Goal: Task Accomplishment & Management: Manage account settings

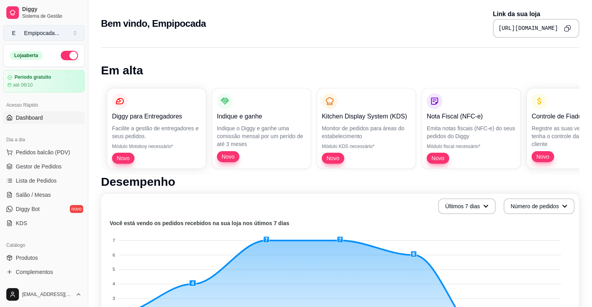
click at [73, 33] on button "E Empipocada ..." at bounding box center [44, 33] width 82 height 16
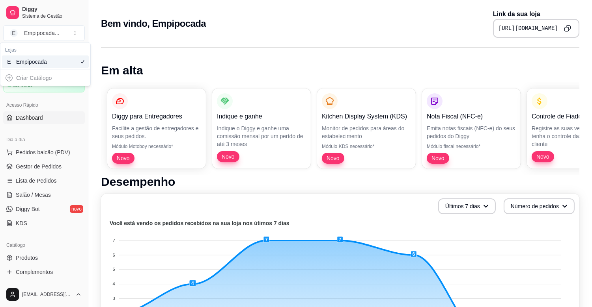
click at [124, 47] on hr at bounding box center [340, 47] width 478 height 0
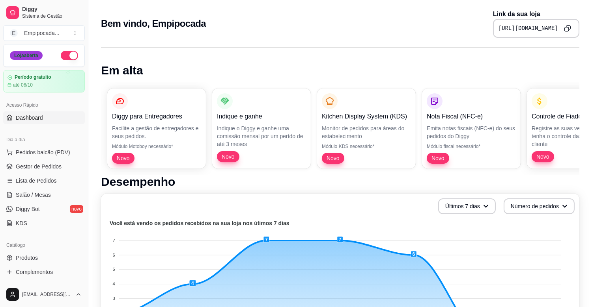
click at [25, 60] on div "Loja aberta" at bounding box center [26, 55] width 33 height 9
click at [61, 54] on button "button" at bounding box center [69, 55] width 17 height 9
click at [26, 153] on span "Pedidos balcão (PDV)" at bounding box center [43, 153] width 54 height 8
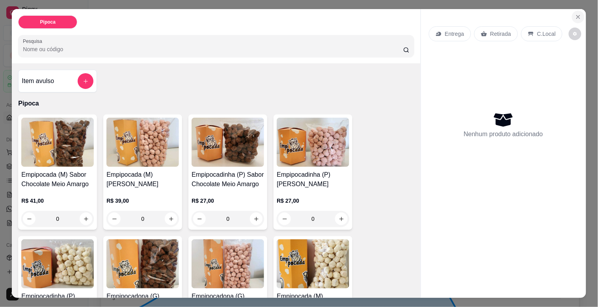
click at [575, 14] on icon "Close" at bounding box center [578, 17] width 6 height 6
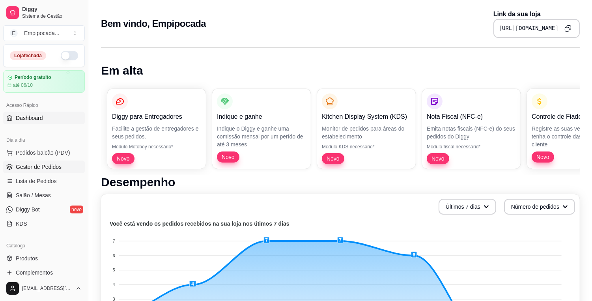
click at [44, 168] on span "Gestor de Pedidos" at bounding box center [39, 167] width 46 height 8
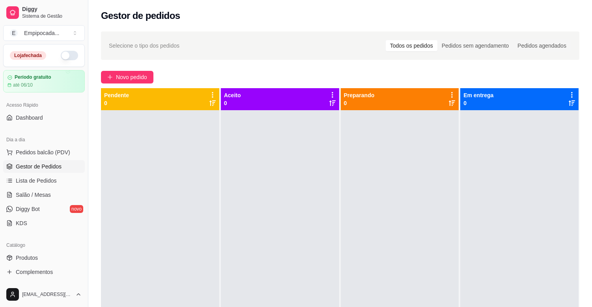
click at [64, 53] on button "button" at bounding box center [69, 55] width 17 height 9
